Goal: Task Accomplishment & Management: Manage account settings

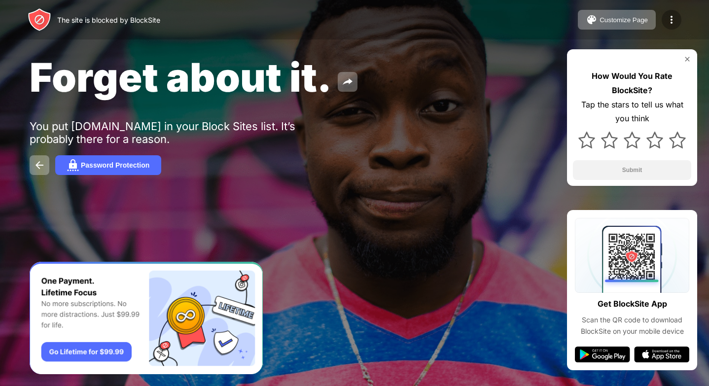
click at [672, 21] on img at bounding box center [672, 20] width 12 height 12
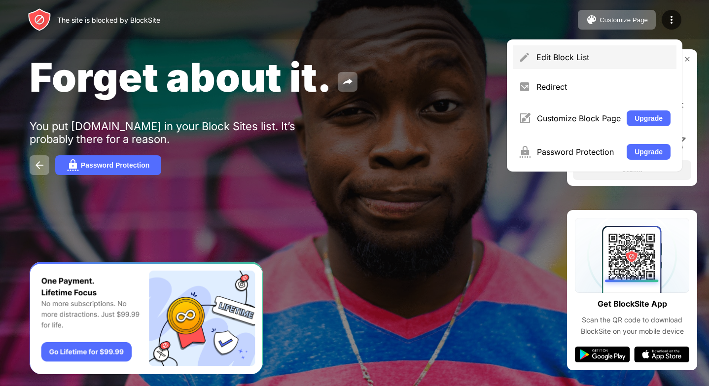
click at [549, 58] on div "Edit Block List" at bounding box center [604, 57] width 134 height 10
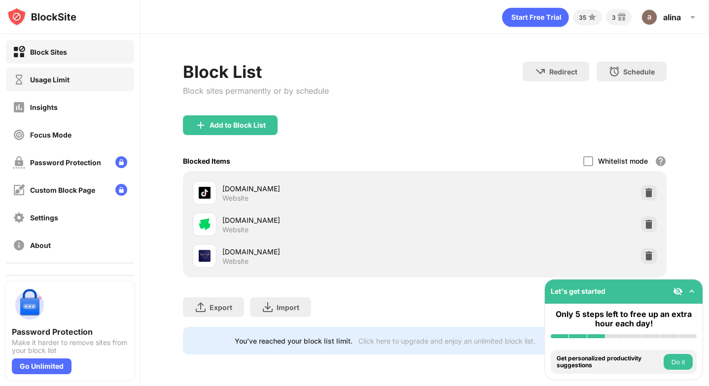
click at [53, 74] on div "Usage Limit" at bounding box center [41, 79] width 57 height 12
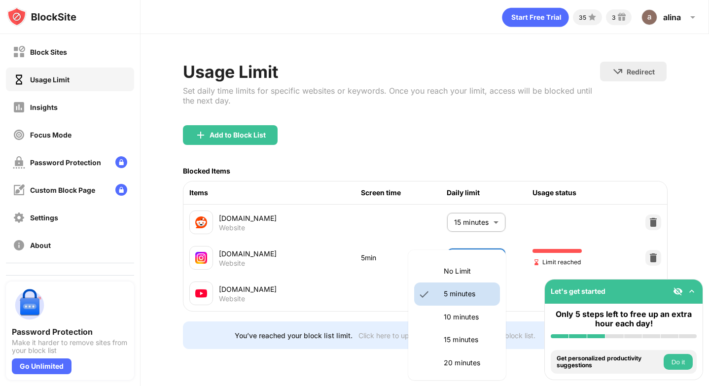
click at [473, 261] on body "Block Sites Usage Limit Insights Focus Mode Password Protection Custom Block Pa…" at bounding box center [354, 193] width 709 height 386
click at [467, 272] on p "No Limit" at bounding box center [469, 271] width 50 height 11
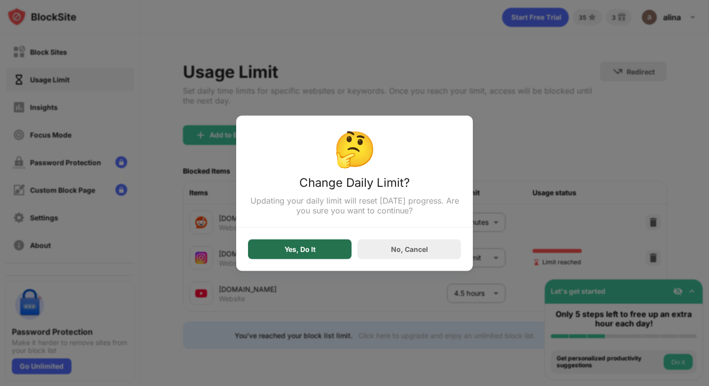
click at [302, 256] on div "Yes, Do It" at bounding box center [300, 249] width 104 height 20
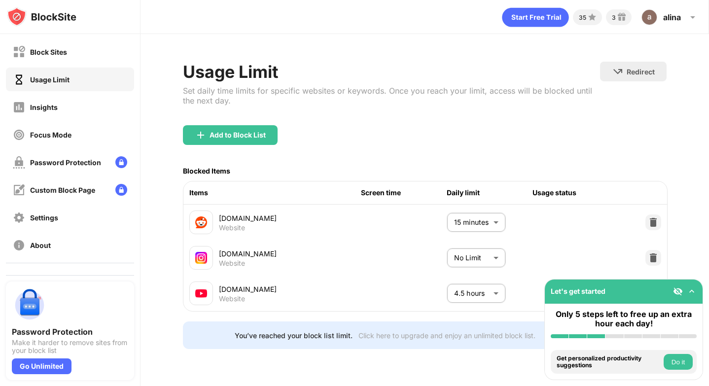
click at [485, 255] on body "Block Sites Usage Limit Insights Focus Mode Password Protection Custom Block Pa…" at bounding box center [354, 193] width 709 height 386
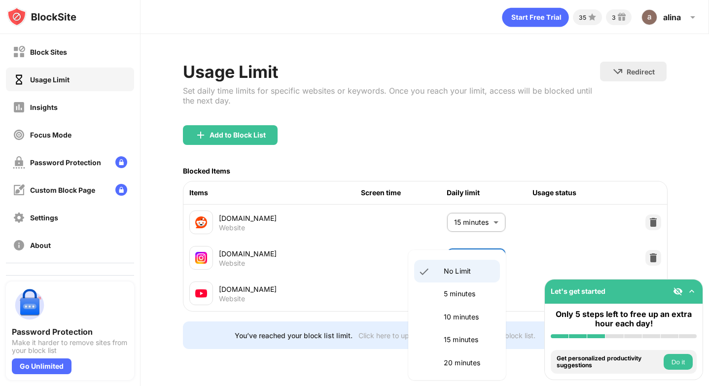
click at [458, 293] on p "5 minutes" at bounding box center [469, 294] width 50 height 11
type input "*"
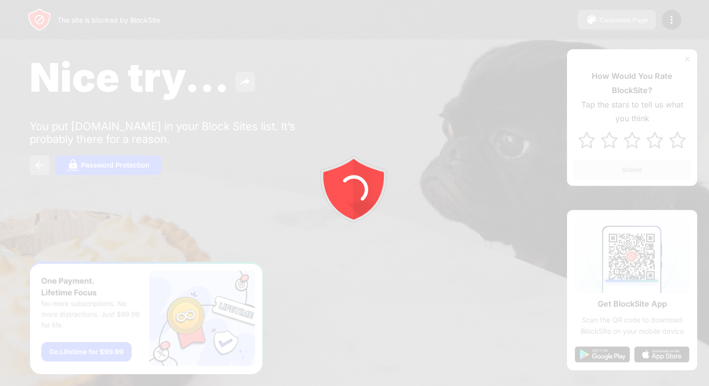
click at [675, 22] on div at bounding box center [354, 193] width 709 height 386
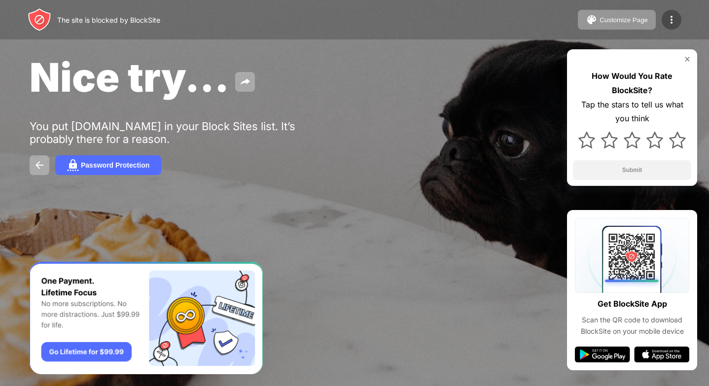
click at [668, 26] on div at bounding box center [672, 20] width 20 height 20
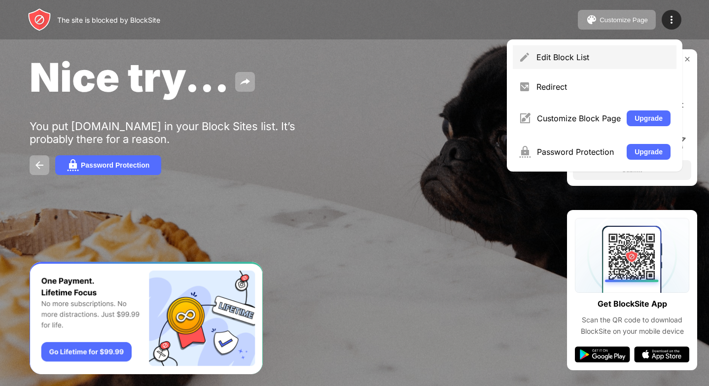
click at [556, 55] on div "Edit Block List" at bounding box center [604, 57] width 134 height 10
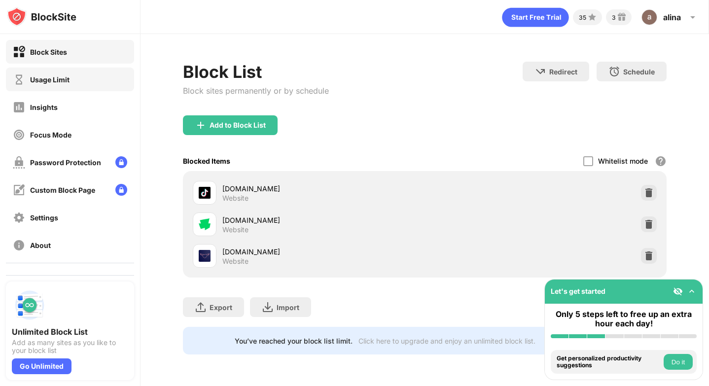
click at [56, 82] on div "Usage Limit" at bounding box center [49, 79] width 39 height 8
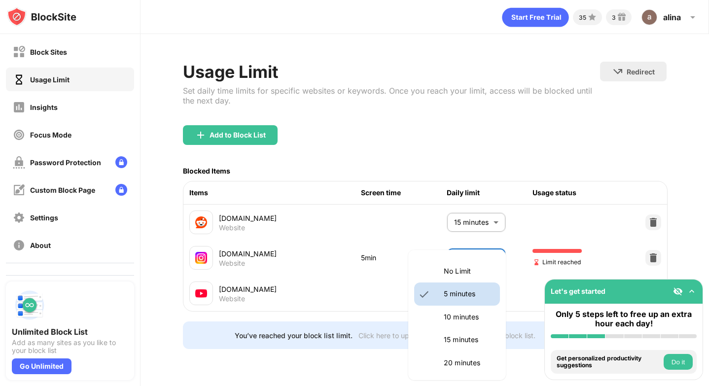
click at [470, 264] on body "Block Sites Usage Limit Insights Focus Mode Password Protection Custom Block Pa…" at bounding box center [354, 193] width 709 height 386
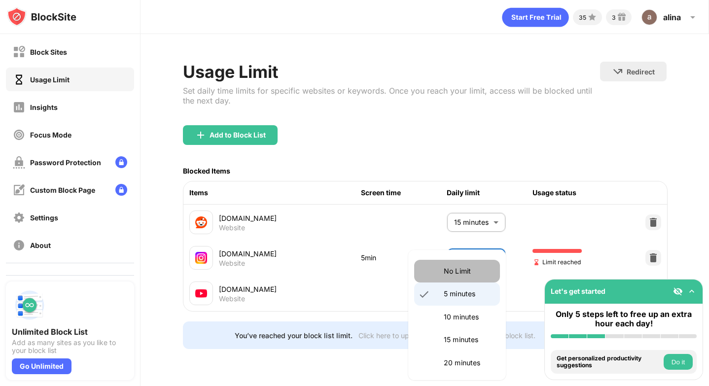
click at [460, 271] on p "No Limit" at bounding box center [469, 271] width 50 height 11
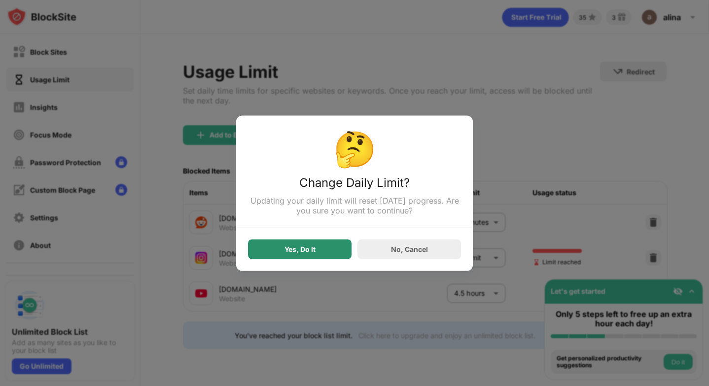
click at [319, 248] on div "Yes, Do It" at bounding box center [300, 249] width 104 height 20
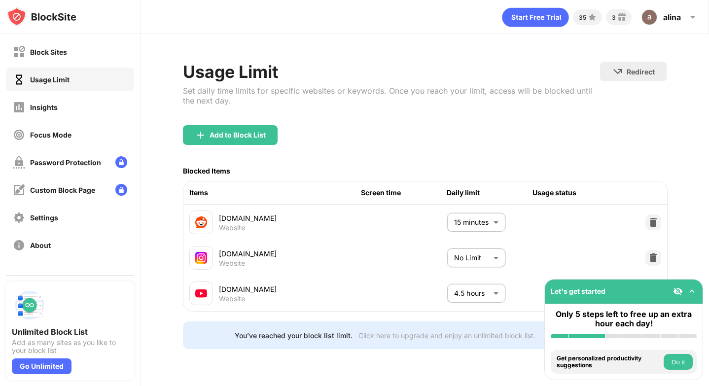
click at [459, 253] on body "Block Sites Usage Limit Insights Focus Mode Password Protection Custom Block Pa…" at bounding box center [354, 193] width 709 height 386
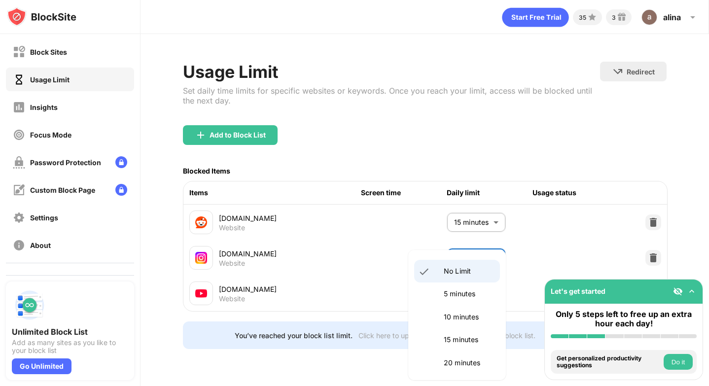
click at [464, 294] on p "5 minutes" at bounding box center [469, 294] width 50 height 11
type input "*"
